Goal: Navigation & Orientation: Find specific page/section

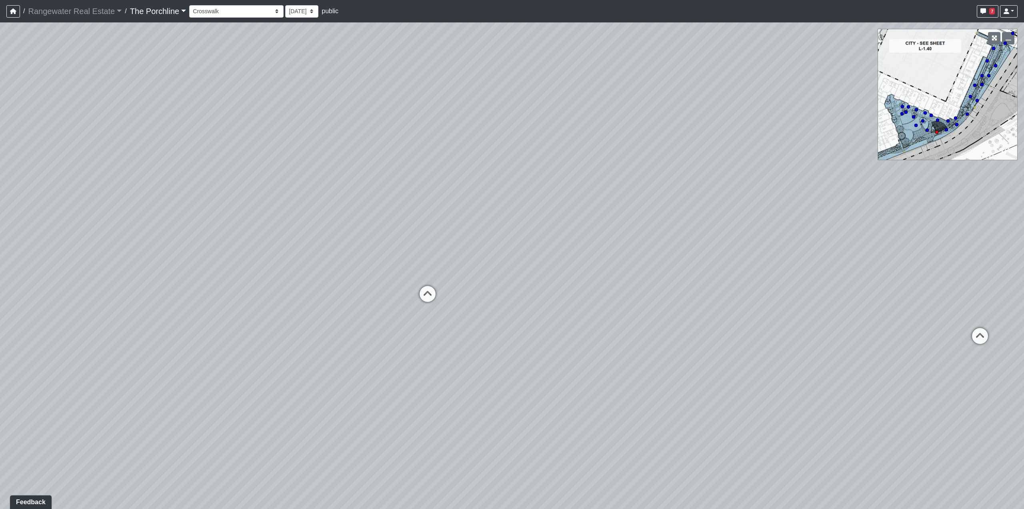
drag, startPoint x: 517, startPoint y: 305, endPoint x: 294, endPoint y: 371, distance: 232.6
click at [282, 385] on div "Loading... Restrooms Hallway Loading... Clubroom - [GEOGRAPHIC_DATA] Entry Load…" at bounding box center [512, 265] width 1024 height 486
click at [899, 320] on icon at bounding box center [896, 321] width 24 height 24
drag, startPoint x: 790, startPoint y: 378, endPoint x: 550, endPoint y: 401, distance: 241.2
click at [550, 401] on div "Loading... Restrooms Hallway Loading... Clubroom - [GEOGRAPHIC_DATA] Entry Load…" at bounding box center [512, 265] width 1024 height 486
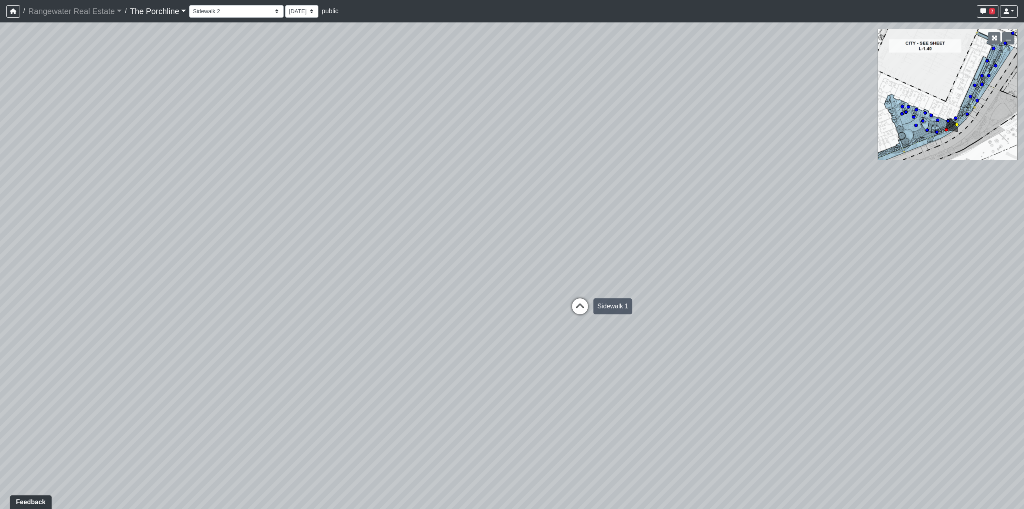
click at [586, 304] on icon at bounding box center [580, 310] width 24 height 24
drag, startPoint x: 563, startPoint y: 200, endPoint x: 575, endPoint y: 191, distance: 14.0
click at [575, 191] on div "Loading... Restrooms Hallway Loading... Clubroom - [GEOGRAPHIC_DATA] Entry Load…" at bounding box center [512, 265] width 1024 height 486
click at [501, 330] on icon at bounding box center [501, 333] width 24 height 24
drag, startPoint x: 511, startPoint y: 223, endPoint x: 636, endPoint y: 284, distance: 139.8
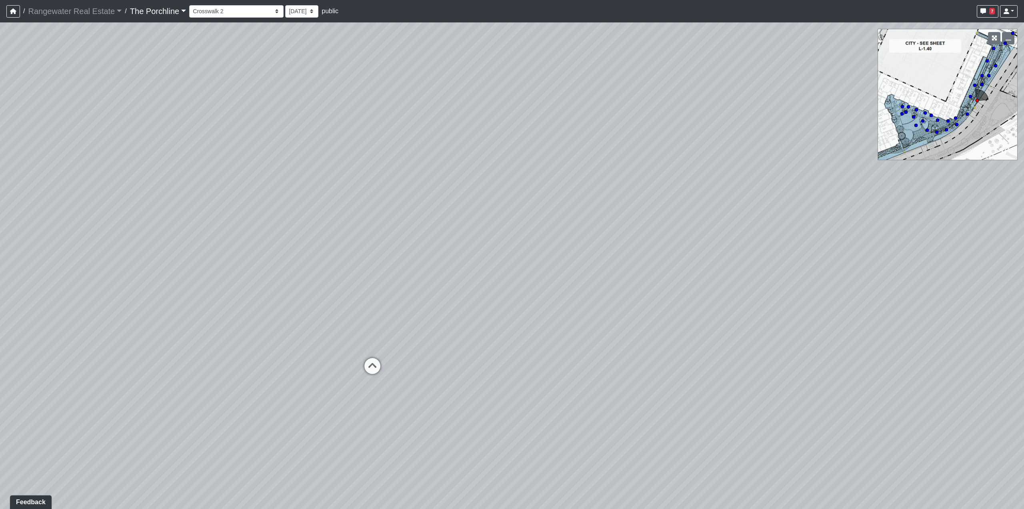
click at [636, 284] on div "Loading... Restrooms Hallway Loading... Clubroom - [GEOGRAPHIC_DATA] Entry Load…" at bounding box center [512, 265] width 1024 height 486
click at [371, 364] on icon at bounding box center [377, 370] width 24 height 24
click at [520, 358] on icon at bounding box center [523, 363] width 24 height 24
click at [501, 355] on icon at bounding box center [499, 357] width 24 height 24
click at [430, 345] on icon at bounding box center [431, 349] width 24 height 24
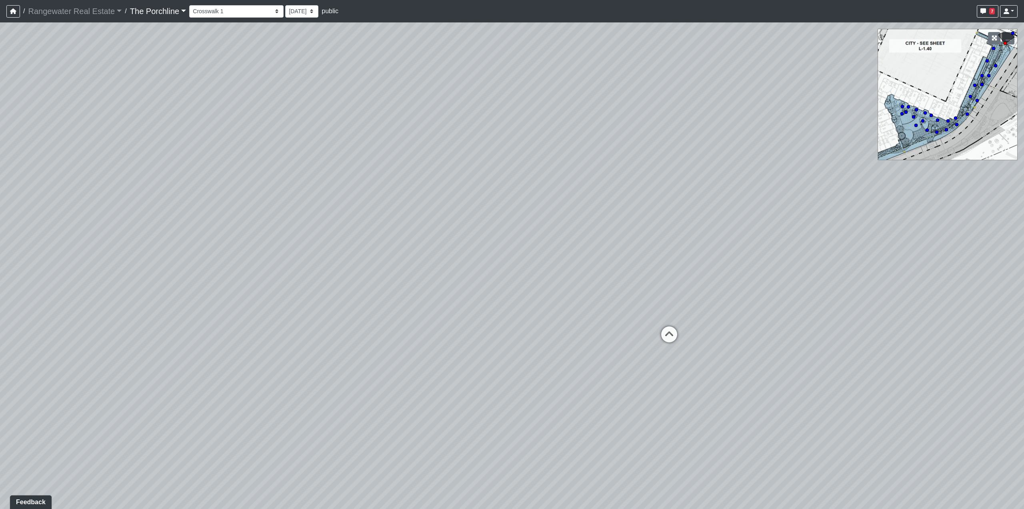
drag, startPoint x: 455, startPoint y: 299, endPoint x: 710, endPoint y: 260, distance: 258.7
click at [710, 260] on div "Loading... Restrooms Hallway Loading... Clubroom - [GEOGRAPHIC_DATA] Entry Load…" at bounding box center [512, 265] width 1024 height 486
drag, startPoint x: 417, startPoint y: 256, endPoint x: 854, endPoint y: 285, distance: 438.3
click at [854, 285] on div "Loading... Restrooms Hallway Loading... Clubroom - [GEOGRAPHIC_DATA] Entry Load…" at bounding box center [512, 265] width 1024 height 486
drag, startPoint x: 509, startPoint y: 252, endPoint x: 883, endPoint y: 191, distance: 378.6
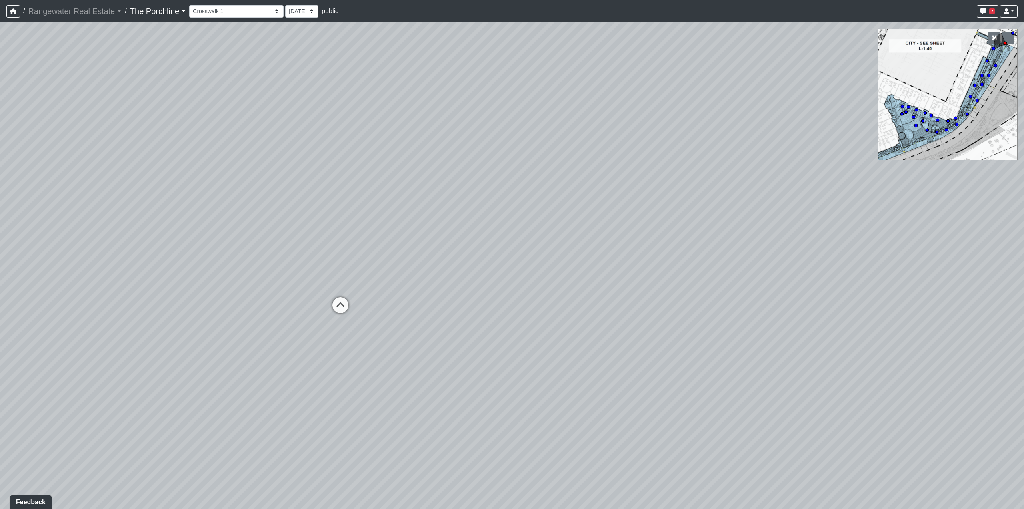
click at [883, 191] on div "Loading... Restrooms Hallway Loading... Clubroom - [GEOGRAPHIC_DATA] Entry Load…" at bounding box center [512, 265] width 1024 height 486
drag, startPoint x: 349, startPoint y: 221, endPoint x: 741, endPoint y: 244, distance: 392.8
click at [741, 244] on div "Loading... Restrooms Hallway Loading... Clubroom - [GEOGRAPHIC_DATA] Entry Load…" at bounding box center [512, 265] width 1024 height 486
click at [233, 12] on select "Entry [GEOGRAPHIC_DATA] Kitchen Lounge Lounge Entry Mailroom Entry Seating Cowo…" at bounding box center [236, 11] width 94 height 12
click at [189, 5] on select "Entry [GEOGRAPHIC_DATA] Kitchen Lounge Lounge Entry Mailroom Entry Seating Cowo…" at bounding box center [236, 11] width 94 height 12
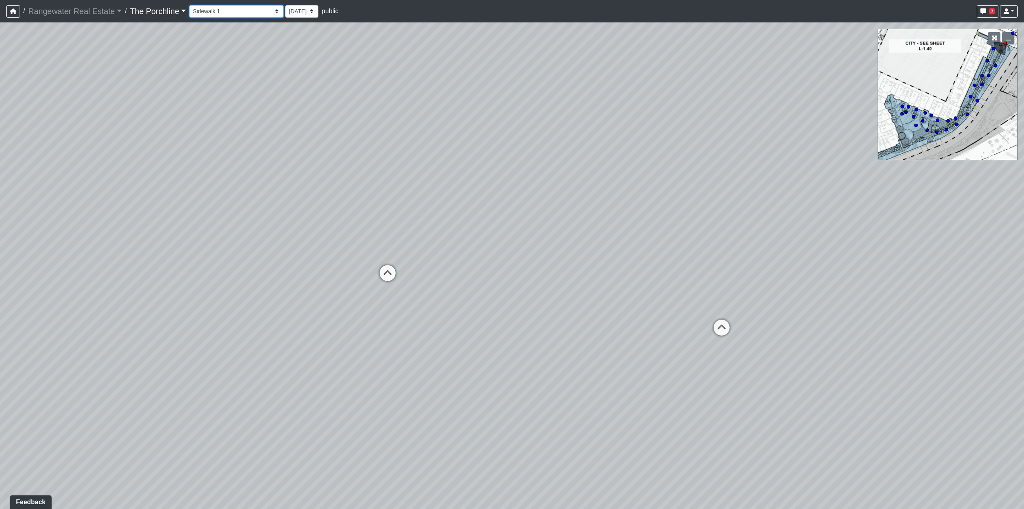
select select "s3urz81EJAo4e9VL1gXXDM"
